Goal: Information Seeking & Learning: Check status

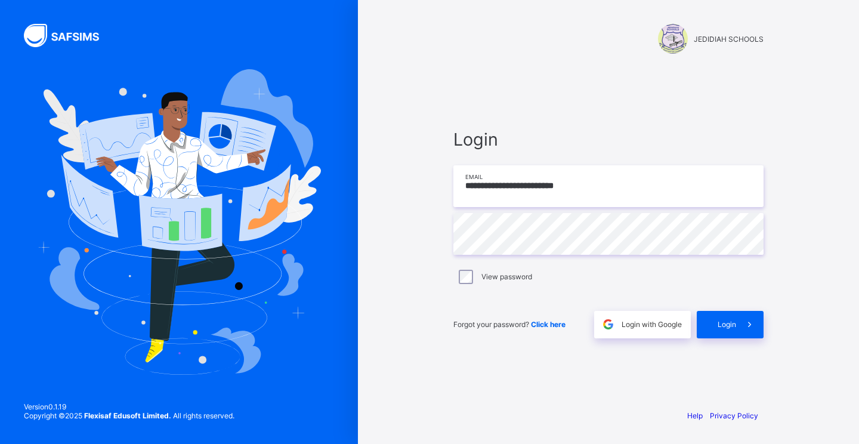
click at [588, 188] on input "**********" at bounding box center [608, 186] width 310 height 42
type input "**********"
click at [719, 319] on div "Login" at bounding box center [730, 324] width 67 height 27
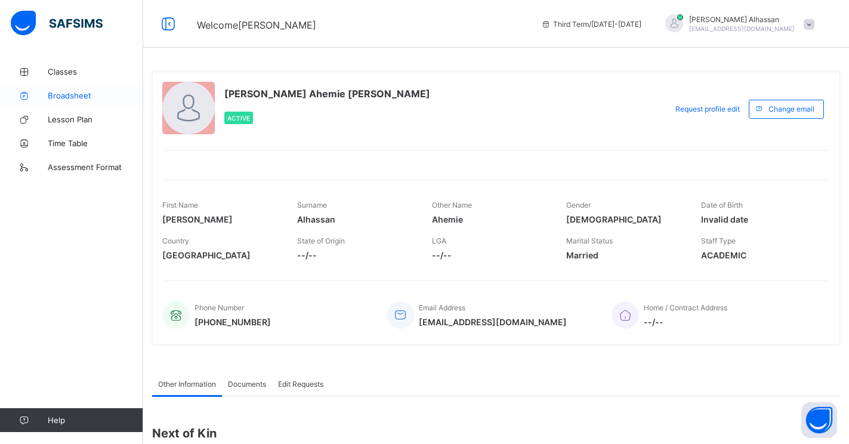
click at [60, 98] on span "Broadsheet" at bounding box center [95, 96] width 95 height 10
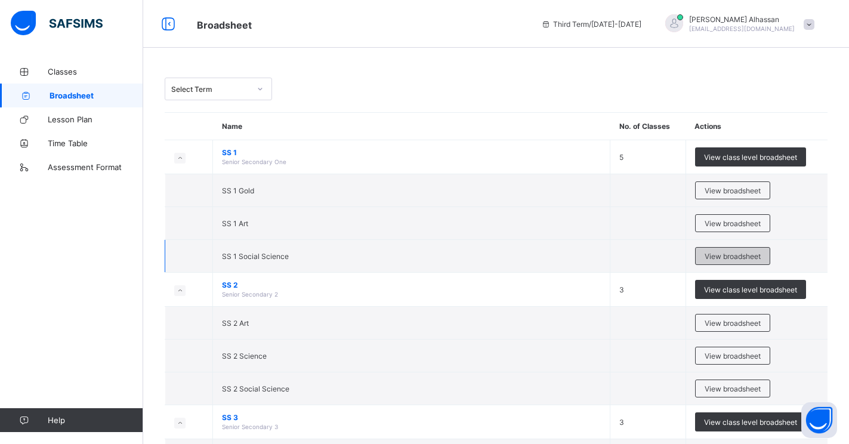
click at [761, 259] on span "View broadsheet" at bounding box center [733, 256] width 56 height 9
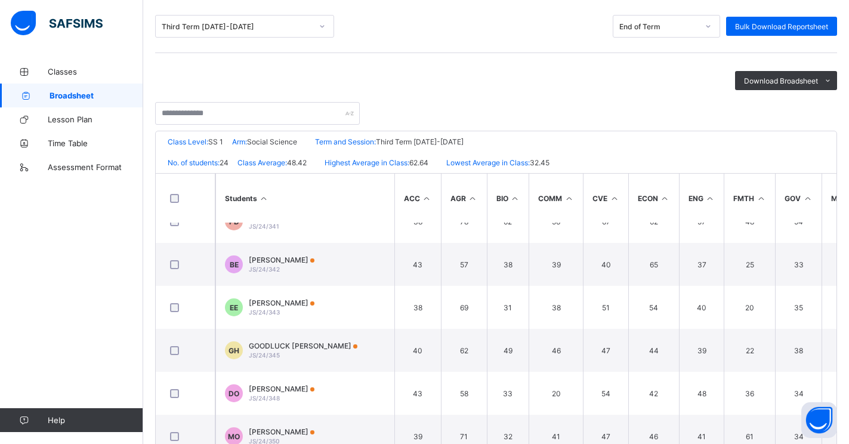
scroll to position [378, 0]
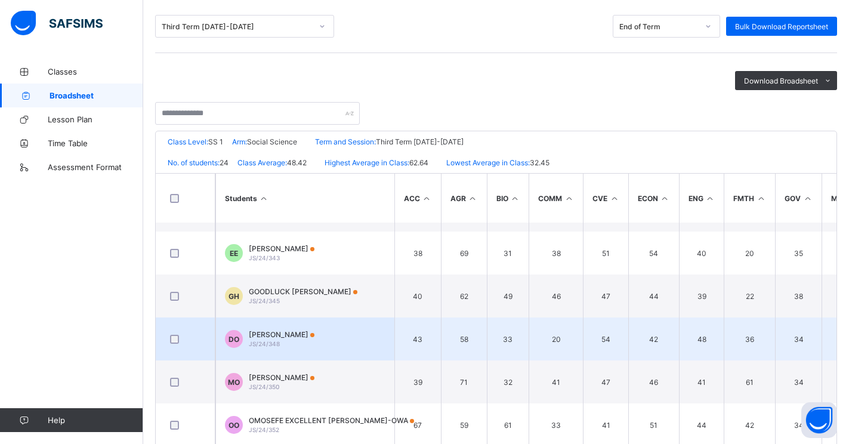
click at [333, 342] on td "DO [PERSON_NAME] JS/24/348" at bounding box center [304, 338] width 179 height 43
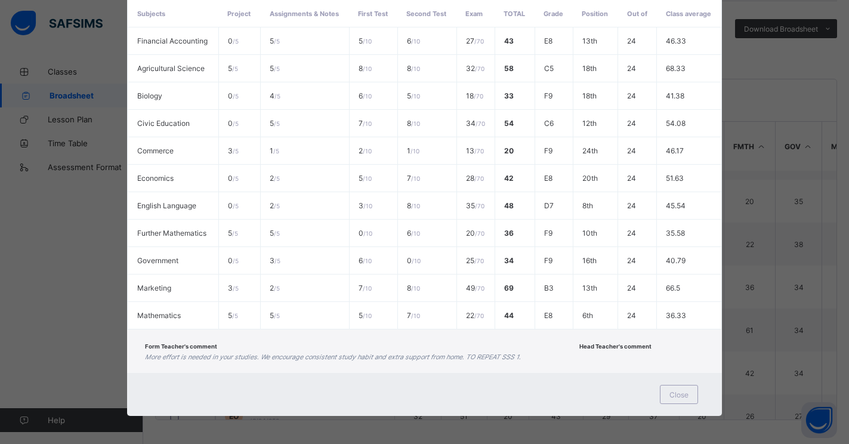
scroll to position [261, 0]
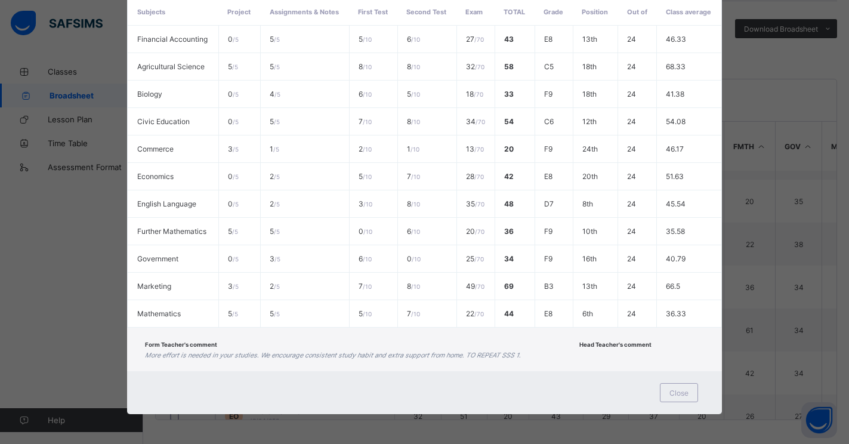
drag, startPoint x: 847, startPoint y: 281, endPoint x: 529, endPoint y: 346, distance: 325.1
click at [529, 346] on div "Form Teacher's comment More effort is needed in your studies. We encourage cons…" at bounding box center [359, 349] width 428 height 20
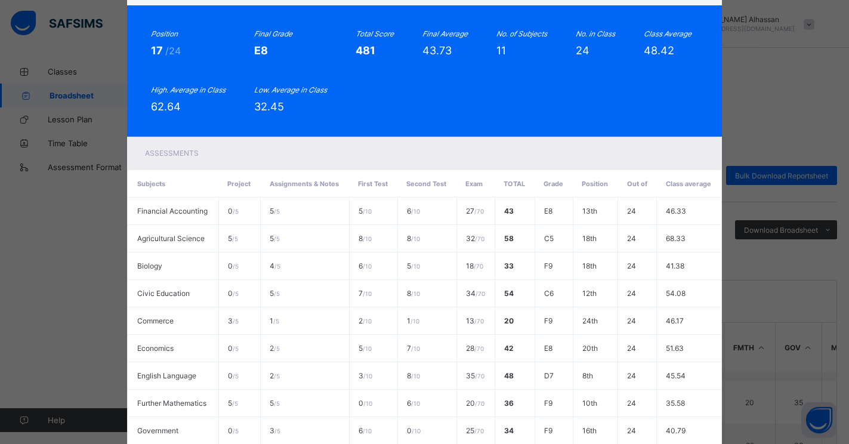
scroll to position [45, 0]
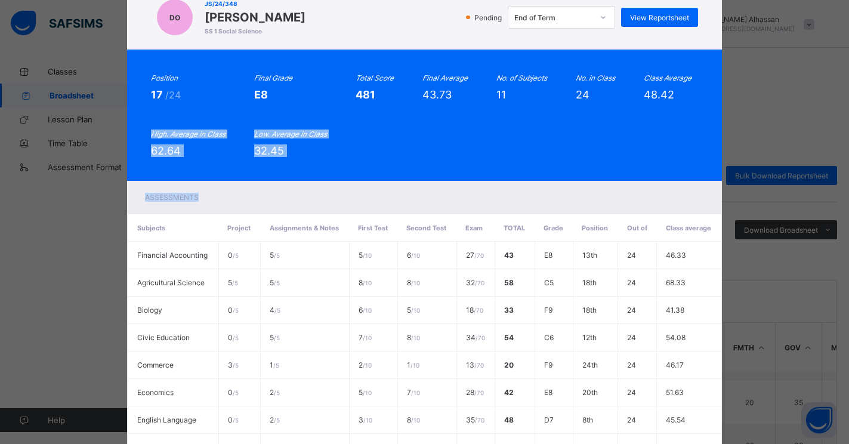
drag, startPoint x: 840, startPoint y: 183, endPoint x: 840, endPoint y: 230, distance: 47.1
click at [840, 230] on div "DO JS/24/348 [PERSON_NAME] SS 1 Social Science Pending End of Term View Reports…" at bounding box center [424, 222] width 849 height 444
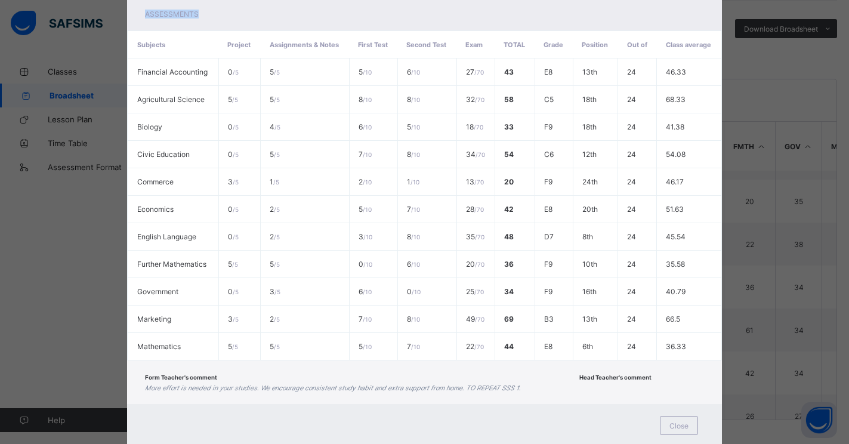
scroll to position [261, 0]
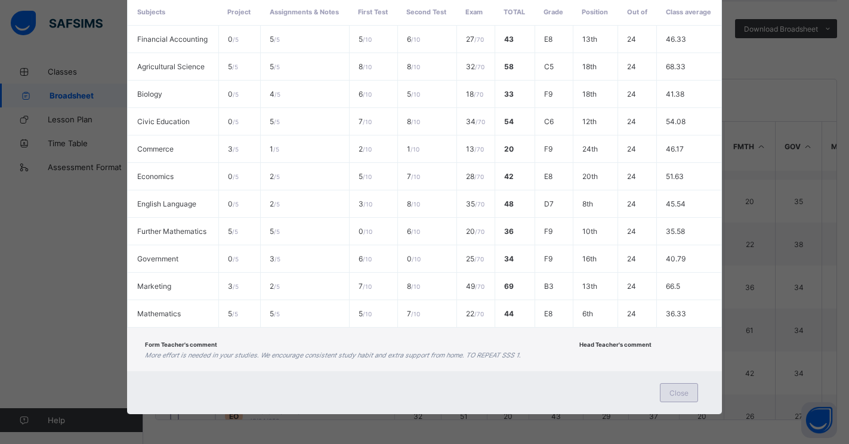
click at [690, 391] on div "Close" at bounding box center [679, 392] width 38 height 19
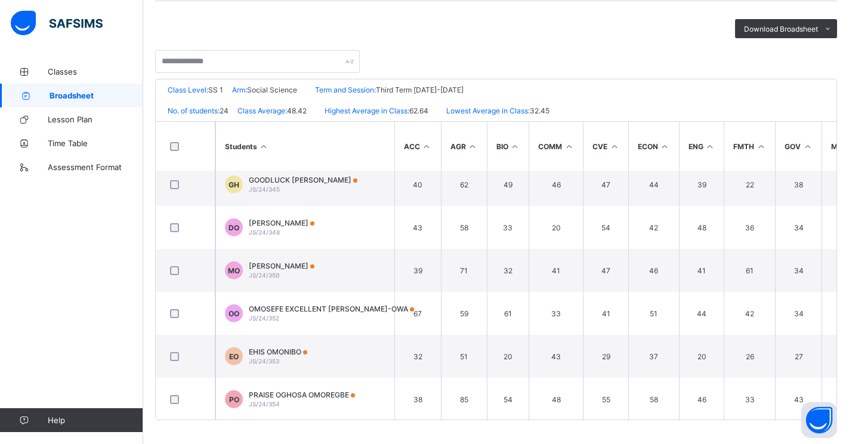
scroll to position [444, 0]
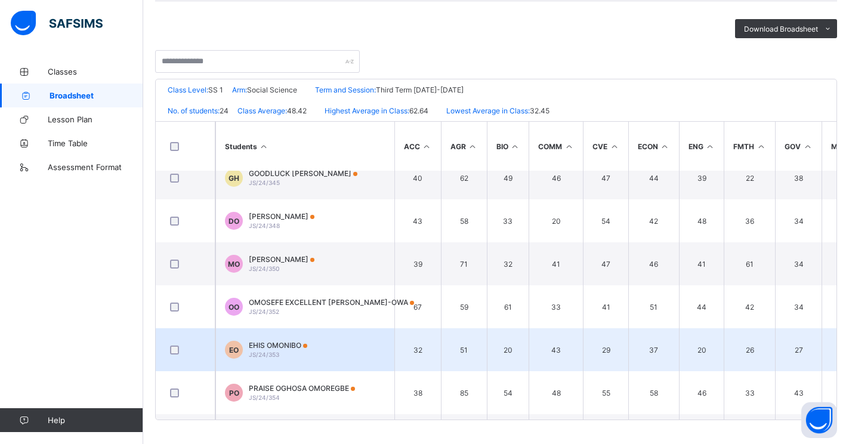
click at [268, 350] on div "EHIS OMONIBO JS/24/353" at bounding box center [278, 350] width 58 height 18
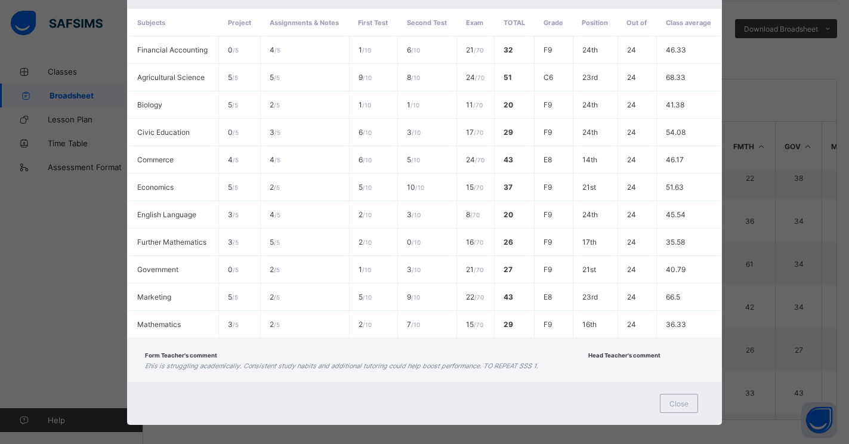
scroll to position [261, 0]
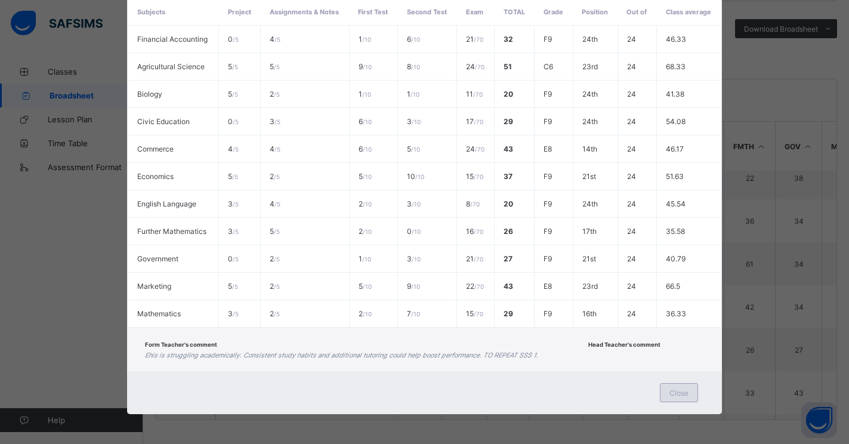
click at [689, 393] on div "Close" at bounding box center [679, 392] width 38 height 19
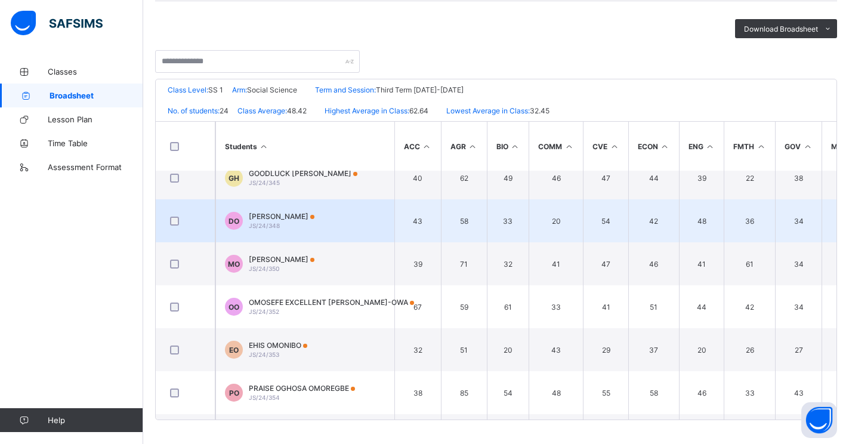
click at [276, 220] on span "[PERSON_NAME]" at bounding box center [282, 216] width 66 height 9
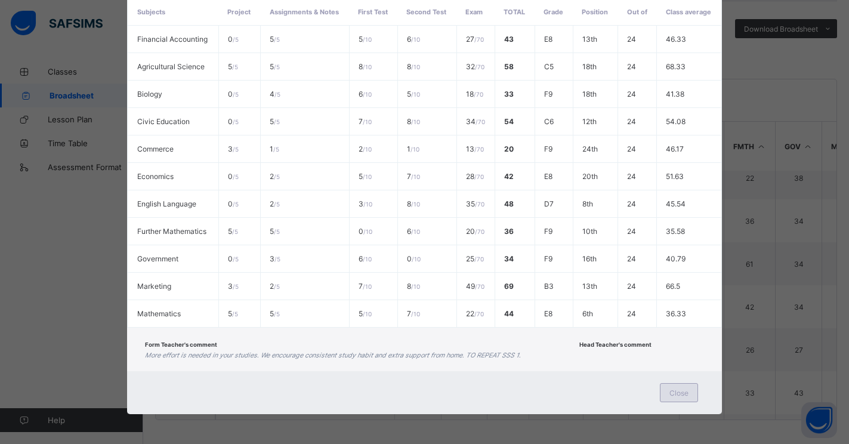
click at [676, 393] on span "Close" at bounding box center [678, 392] width 19 height 9
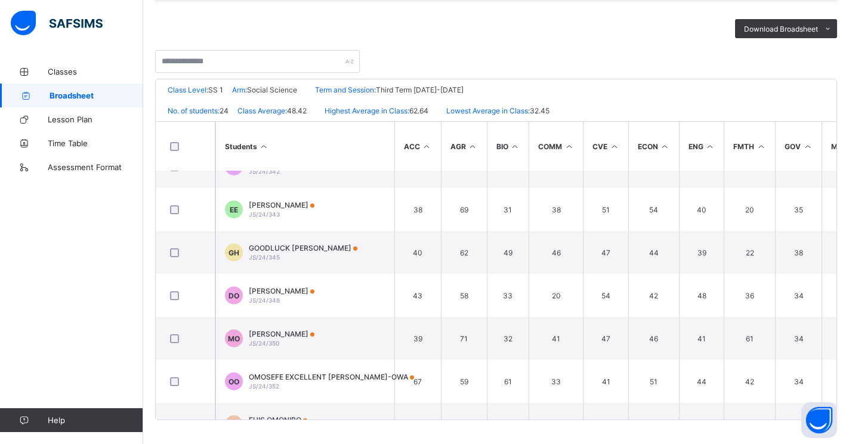
scroll to position [380, 0]
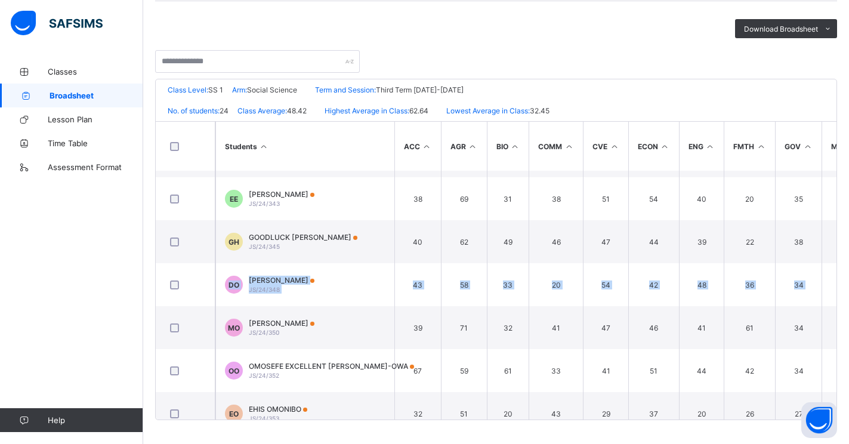
click at [848, 265] on div "Broadsheet / SS 1 Social Science Class Arm Broadsheet Cumulative Third Term [DA…" at bounding box center [496, 151] width 706 height 585
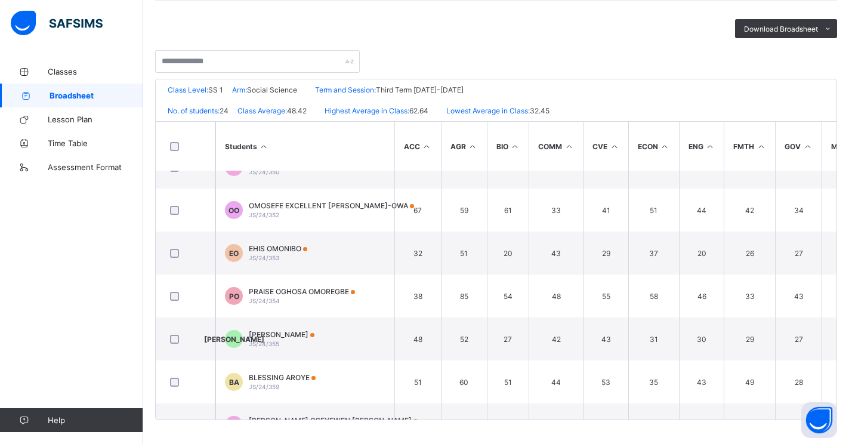
scroll to position [787, 0]
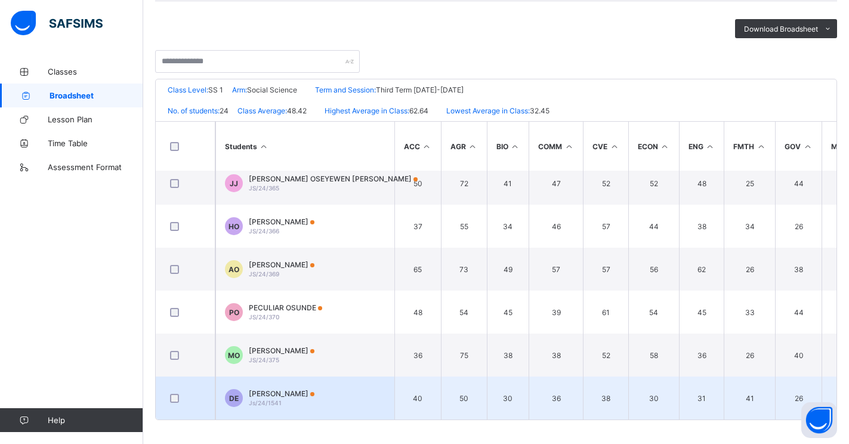
click at [273, 399] on span "Js/24/1541" at bounding box center [265, 402] width 33 height 7
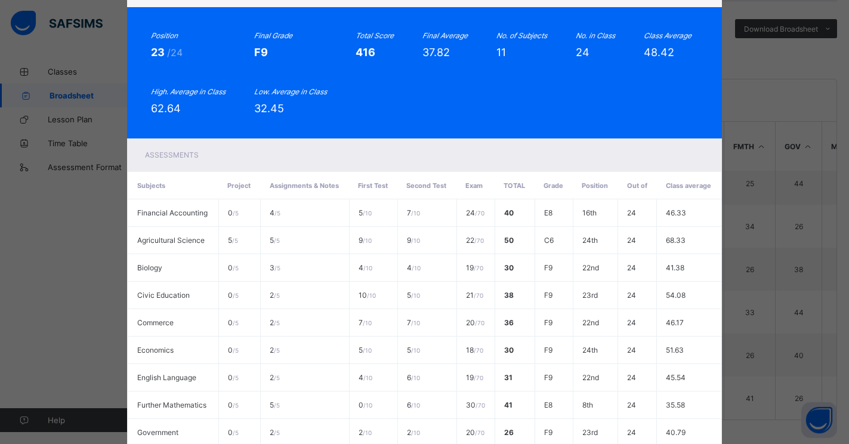
scroll to position [52, 0]
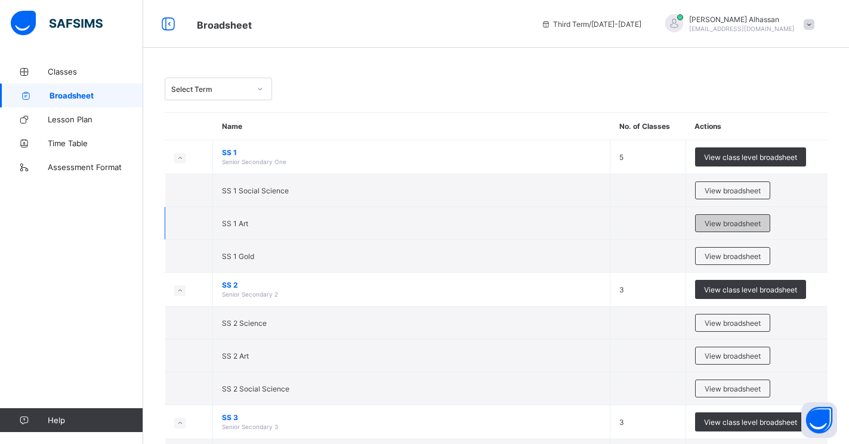
click at [744, 220] on span "View broadsheet" at bounding box center [733, 223] width 56 height 9
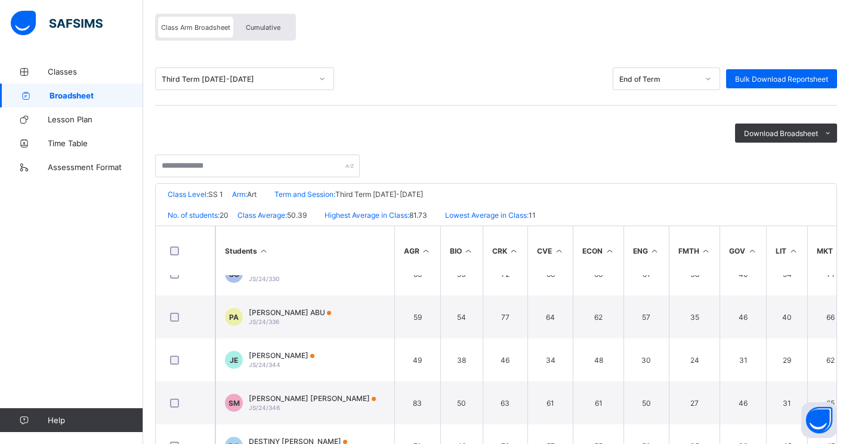
scroll to position [375, 0]
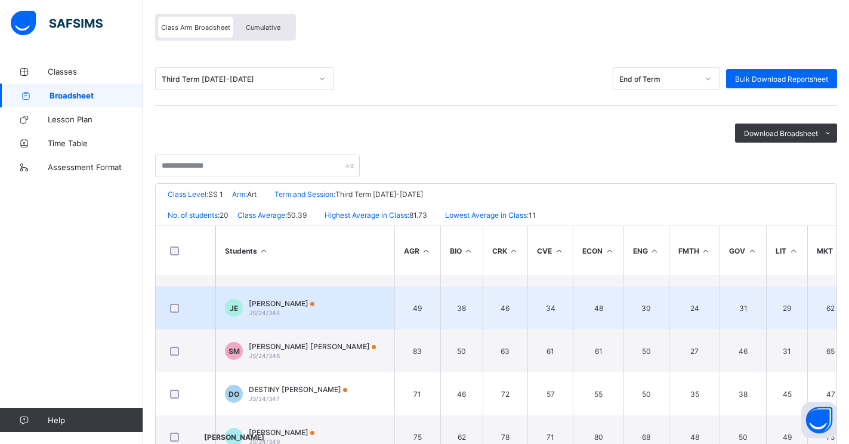
click at [265, 311] on span "JS/24/344" at bounding box center [265, 312] width 32 height 7
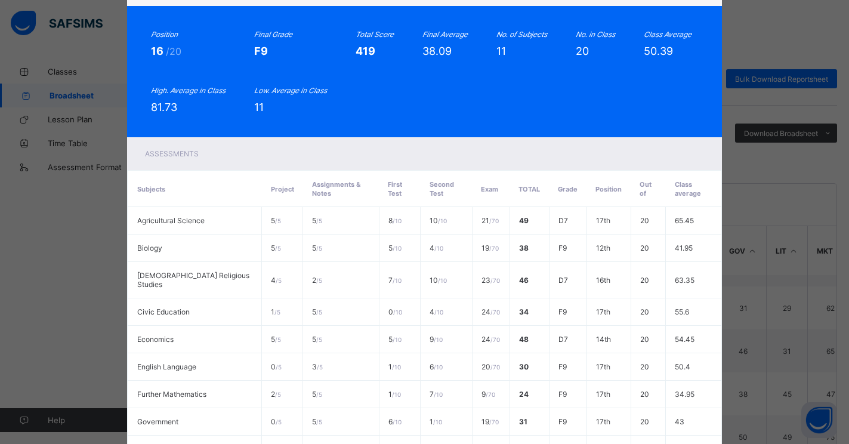
scroll to position [73, 0]
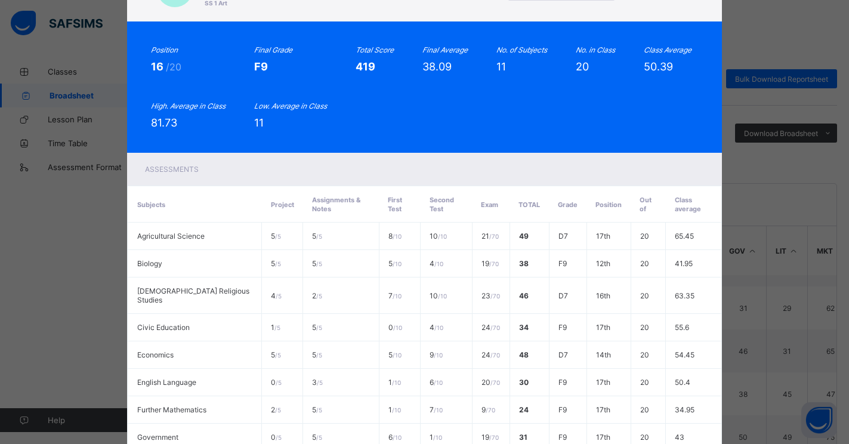
click at [749, 334] on div "JE JS/24/344 [PERSON_NAME] SS 1 Art Pending End of Term View Reportsheet Positi…" at bounding box center [424, 222] width 849 height 444
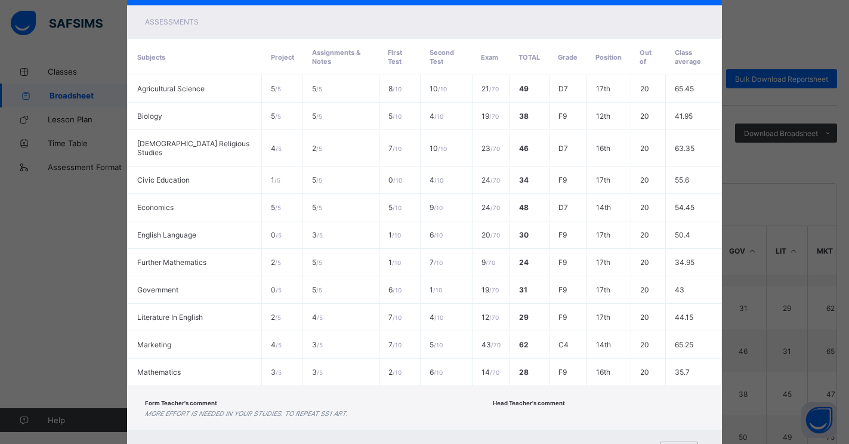
scroll to position [256, 0]
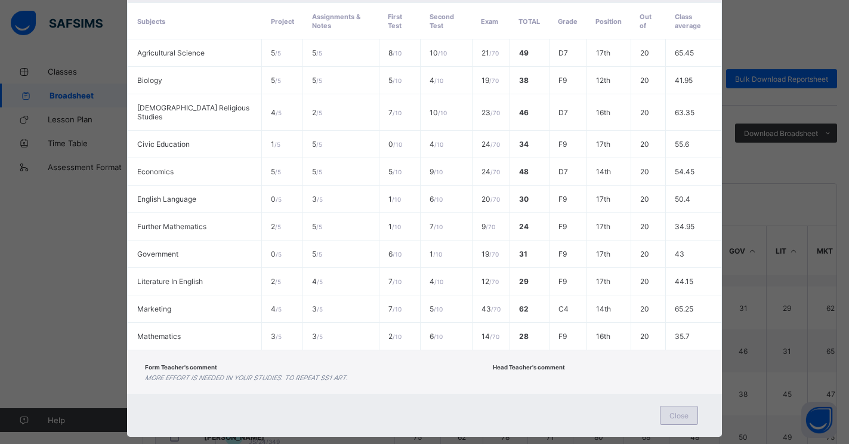
click at [692, 416] on div "Close" at bounding box center [679, 415] width 38 height 19
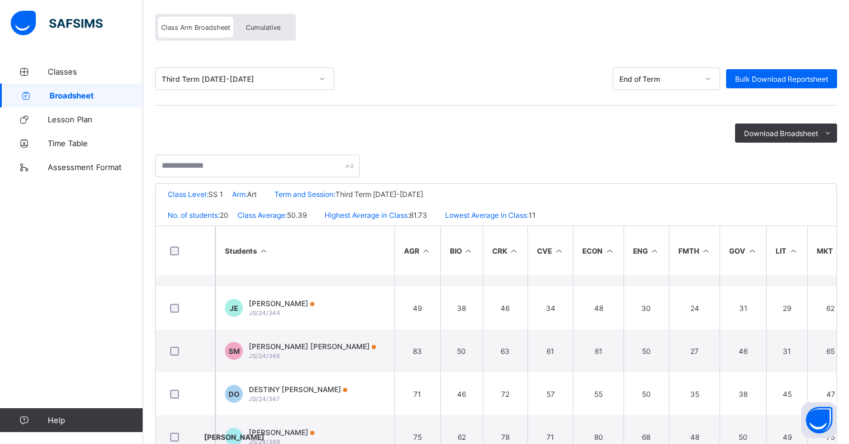
click at [77, 96] on span "Broadsheet" at bounding box center [97, 96] width 94 height 10
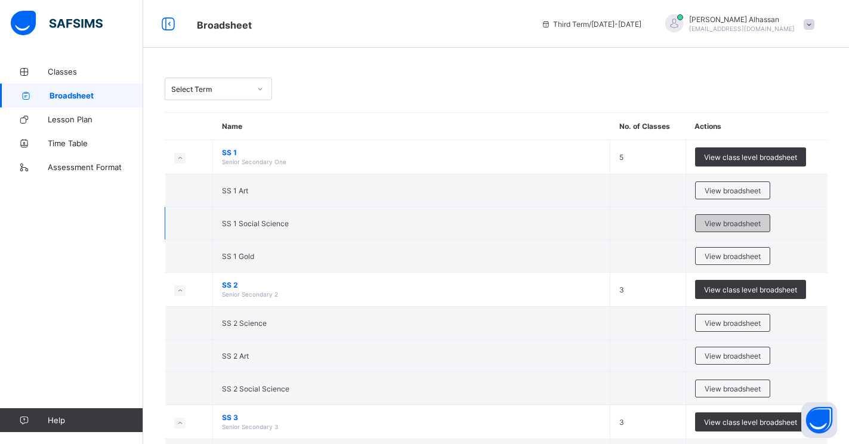
click at [739, 223] on span "View broadsheet" at bounding box center [733, 223] width 56 height 9
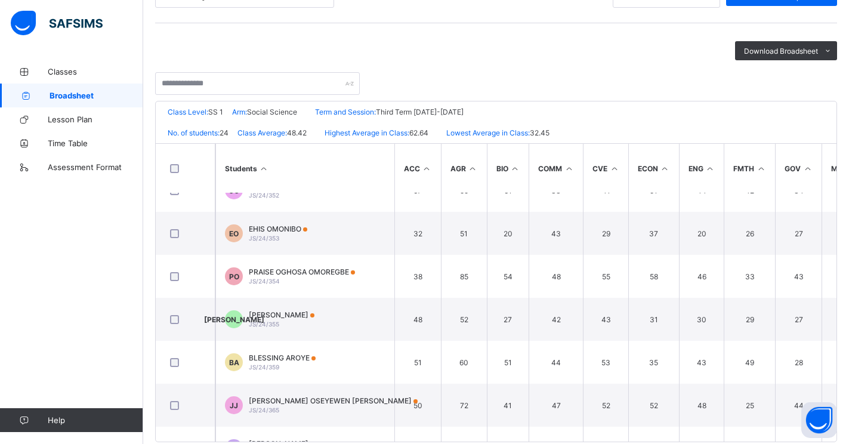
scroll to position [598, 0]
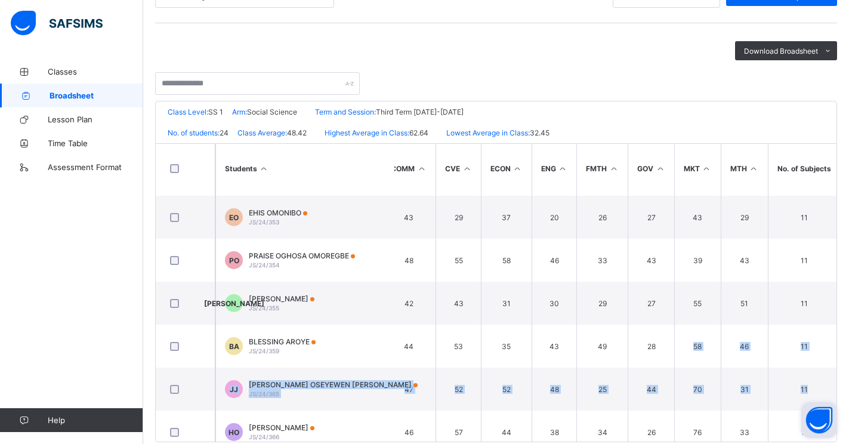
drag, startPoint x: 840, startPoint y: 368, endPoint x: 836, endPoint y: 410, distance: 42.5
click at [836, 410] on body "SS 1 Social Science Broadsheet Third Term / [DATE]-[DATE] [PERSON_NAME] [EMAIL_…" at bounding box center [424, 143] width 849 height 645
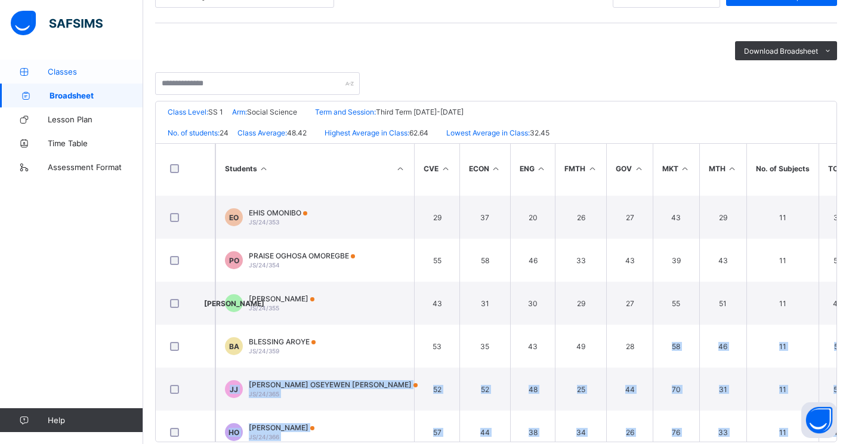
click at [94, 73] on span "Classes" at bounding box center [95, 72] width 95 height 10
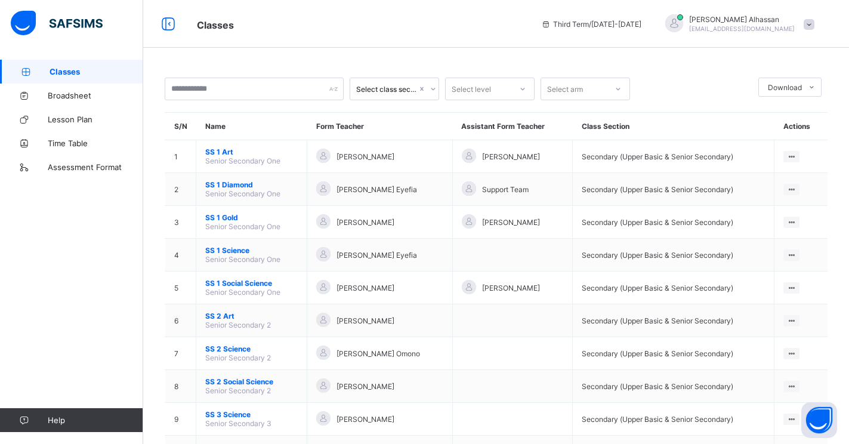
click at [814, 24] on span at bounding box center [809, 24] width 11 height 11
click at [789, 121] on span "Logout" at bounding box center [775, 118] width 79 height 14
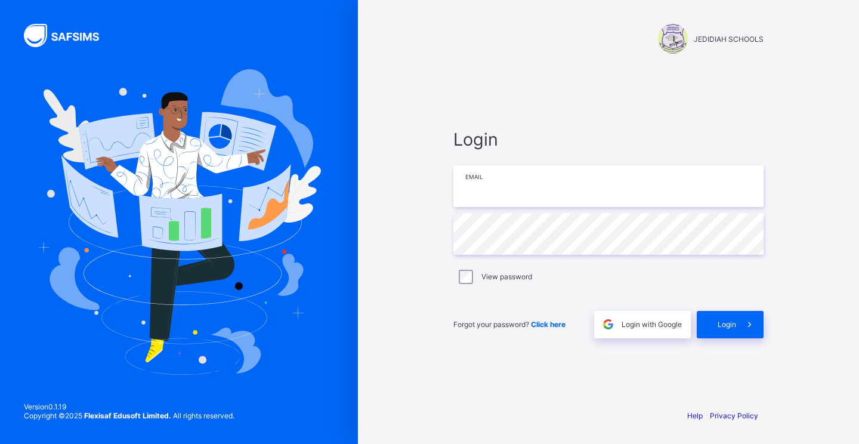
type input "**********"
